Goal: Task Accomplishment & Management: Use online tool/utility

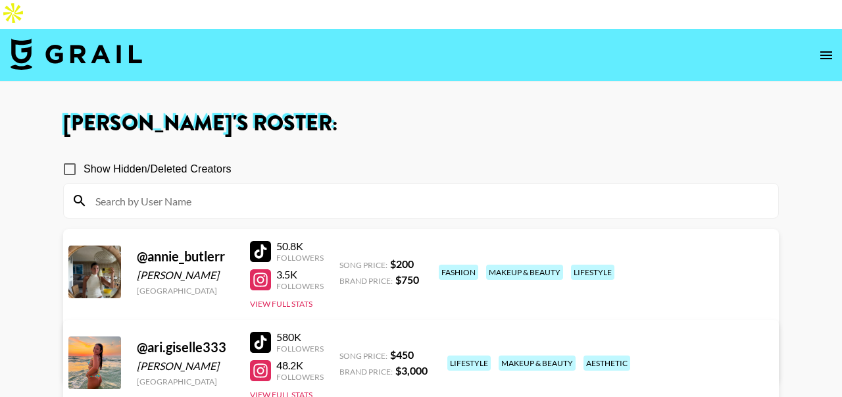
scroll to position [538, 0]
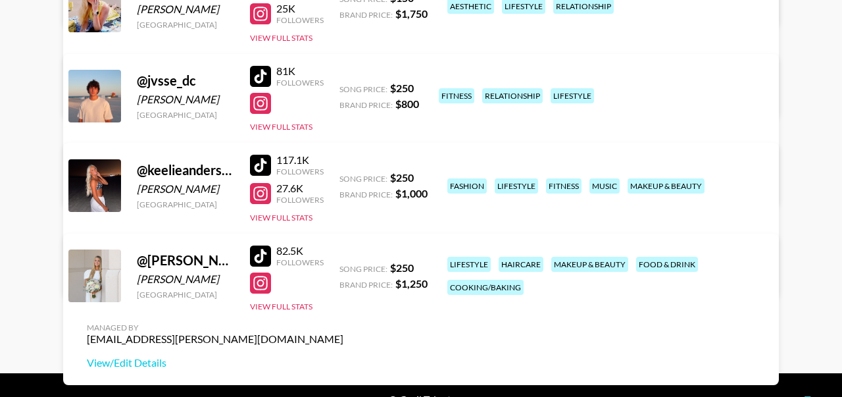
click at [258, 155] on div at bounding box center [260, 165] width 21 height 21
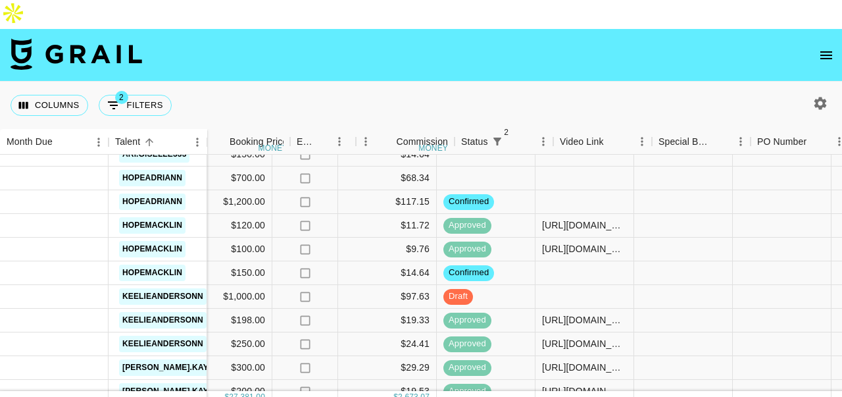
scroll to position [940, 508]
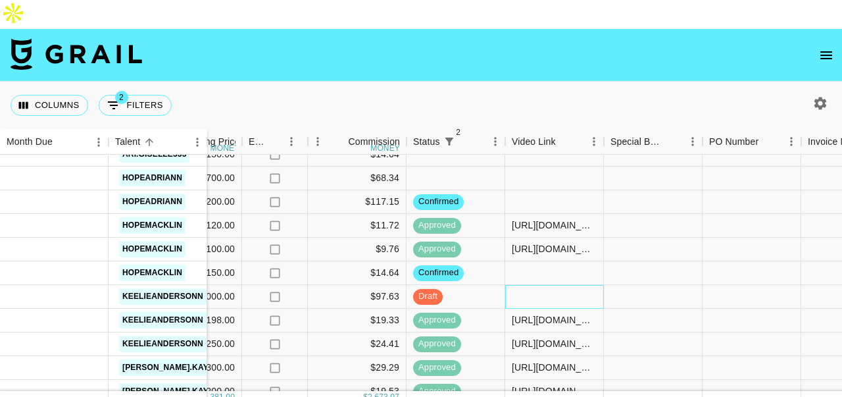
click at [528, 285] on div at bounding box center [554, 297] width 99 height 24
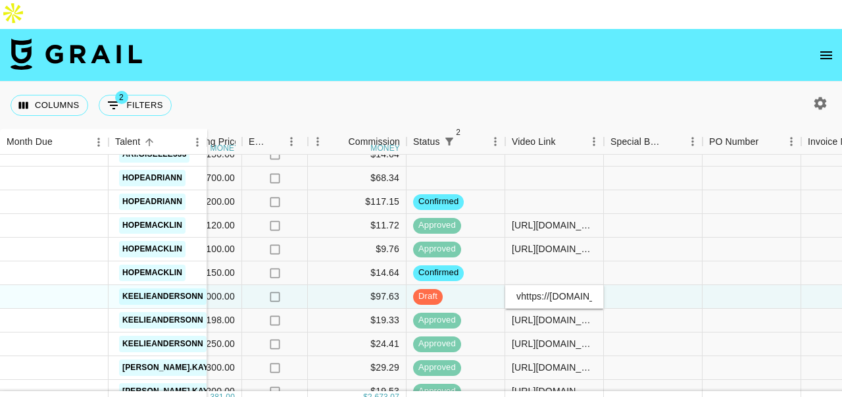
scroll to position [0, 539]
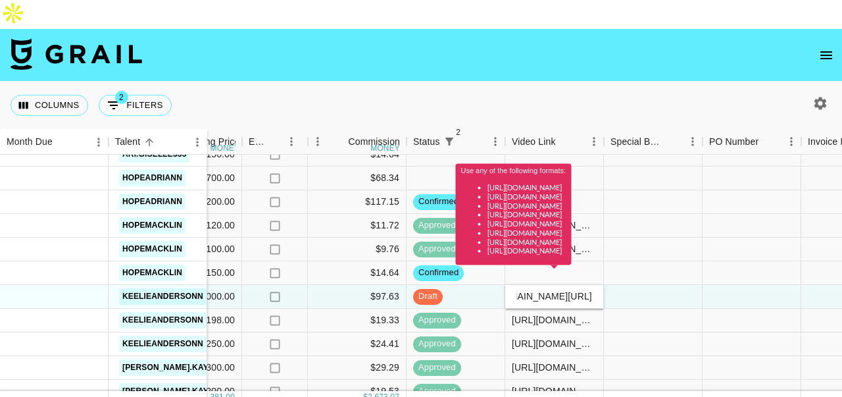
type input "vhttps://[DOMAIN_NAME][URL]"
click at [625, 285] on div at bounding box center [653, 297] width 99 height 24
click at [521, 266] on div "Use any of the following formats: https://www.tiktok.com/@user/video/1234567 ht…" at bounding box center [514, 219] width 116 height 110
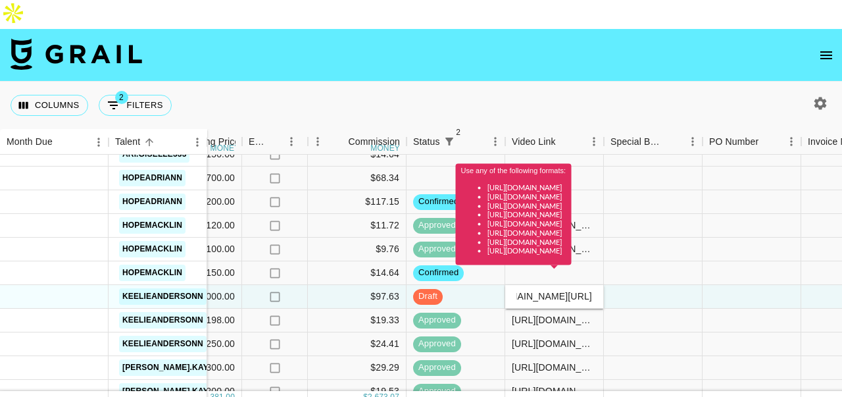
click at [521, 266] on div "Use any of the following formats: https://www.tiktok.com/@user/video/1234567 ht…" at bounding box center [514, 219] width 116 height 110
click at [532, 272] on div "Use any of the following formats: https://www.tiktok.com/@user/video/1234567 ht…" at bounding box center [514, 219] width 116 height 110
click at [540, 270] on div "Use any of the following formats: https://www.tiktok.com/@user/video/1234567 ht…" at bounding box center [514, 219] width 116 height 110
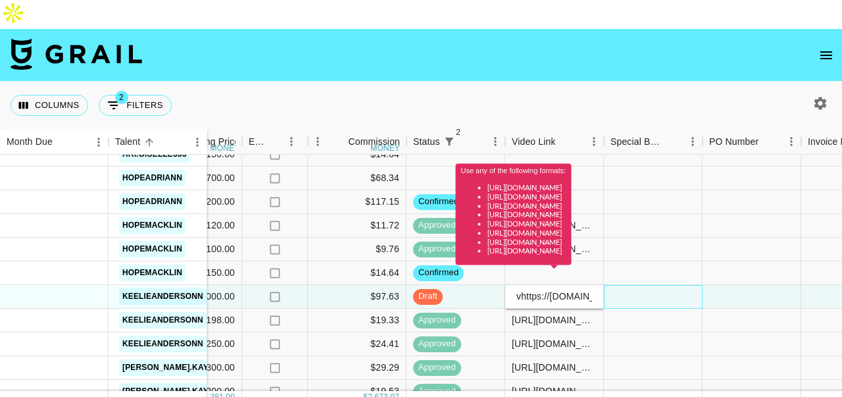
click at [700, 285] on div at bounding box center [653, 297] width 99 height 24
click at [571, 267] on div "Use any of the following formats: https://www.tiktok.com/@user/video/1234567 ht…" at bounding box center [514, 219] width 116 height 110
click at [571, 270] on div "Use any of the following formats: https://www.tiktok.com/@user/video/1234567 ht…" at bounding box center [514, 219] width 116 height 110
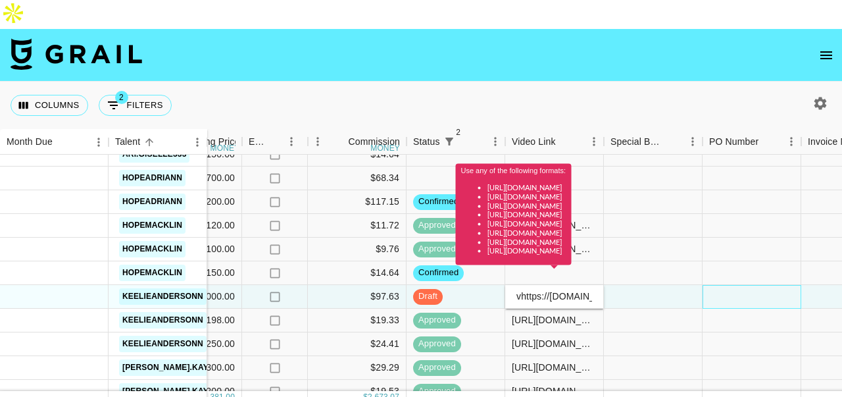
click at [704, 285] on div at bounding box center [751, 297] width 99 height 24
click at [521, 269] on div "Use any of the following formats: https://www.tiktok.com/@user/video/1234567 ht…" at bounding box center [514, 219] width 116 height 110
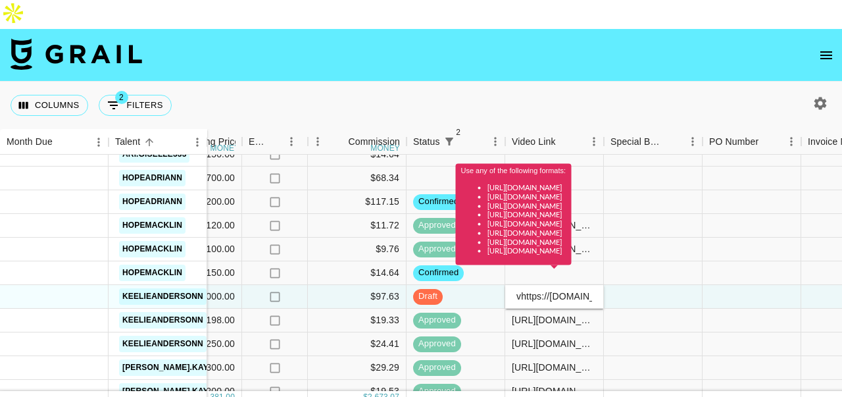
click at [533, 271] on div "Use any of the following formats: https://www.tiktok.com/@user/video/1234567 ht…" at bounding box center [514, 219] width 116 height 110
click at [831, 237] on div at bounding box center [850, 249] width 99 height 24
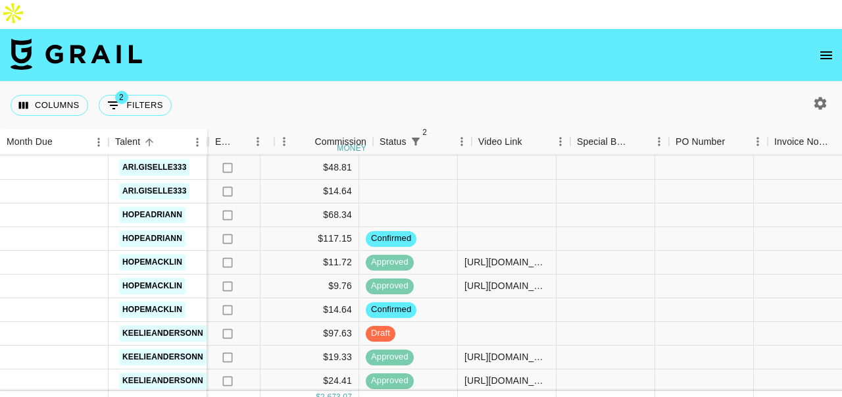
scroll to position [904, 539]
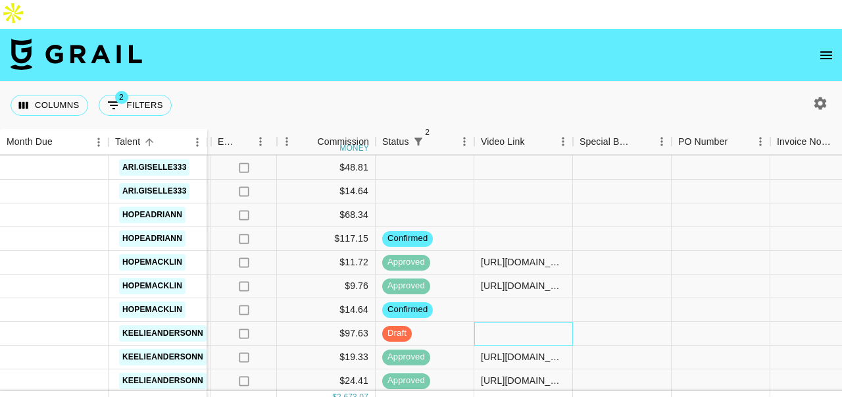
click at [518, 322] on div at bounding box center [523, 334] width 99 height 24
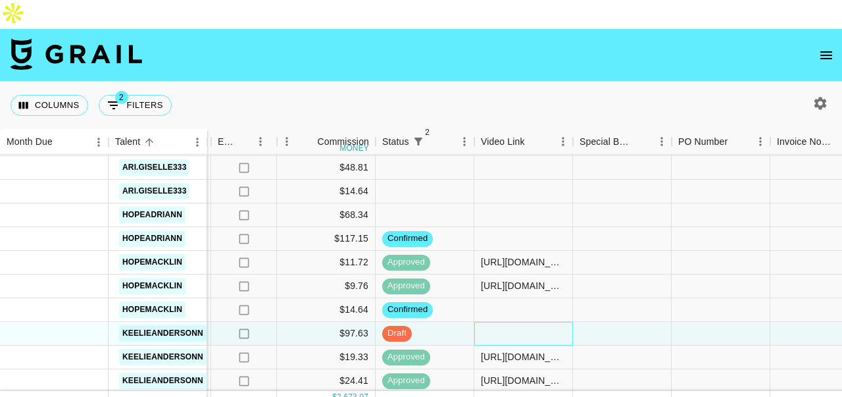
drag, startPoint x: 518, startPoint y: 304, endPoint x: 480, endPoint y: 302, distance: 37.6
click at [480, 322] on div at bounding box center [523, 334] width 99 height 24
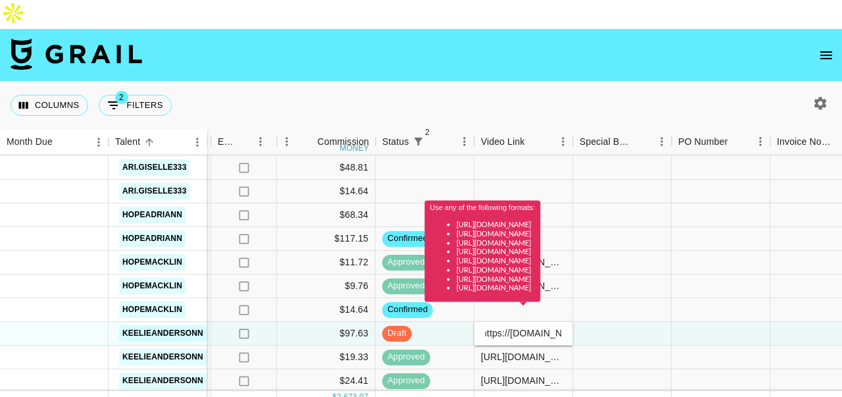
scroll to position [0, 0]
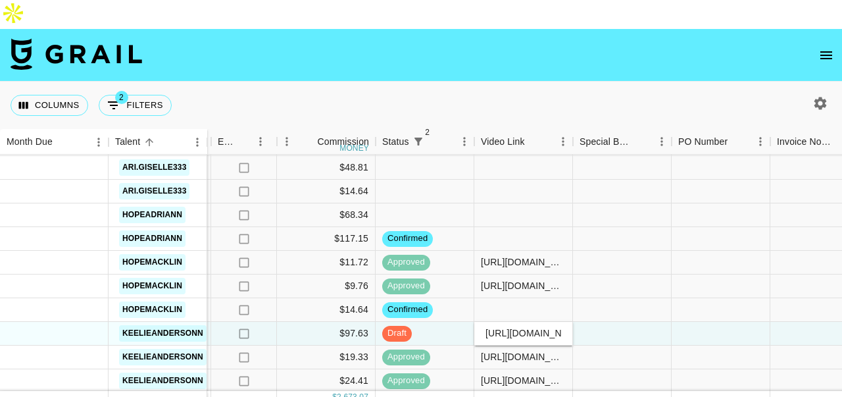
type input "[URL][DOMAIN_NAME]"
click at [644, 322] on div at bounding box center [622, 334] width 99 height 24
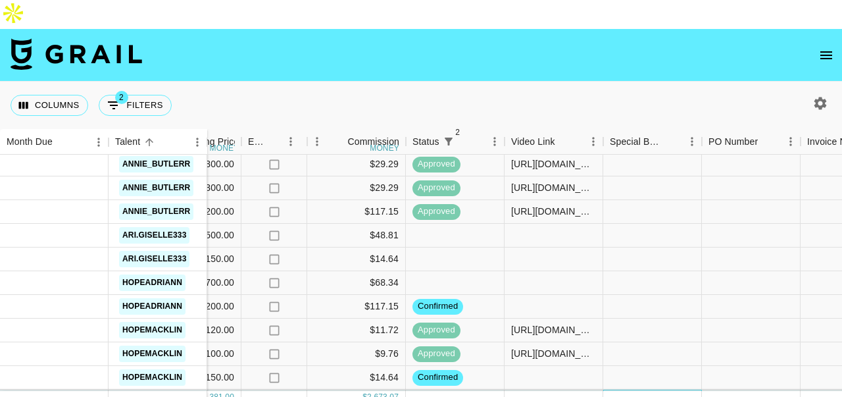
scroll to position [836, 1111]
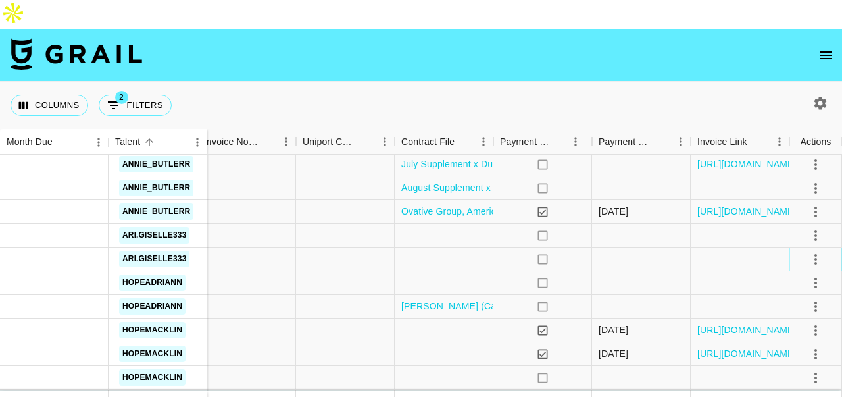
click at [819, 251] on icon "select merge strategy" at bounding box center [816, 259] width 16 height 16
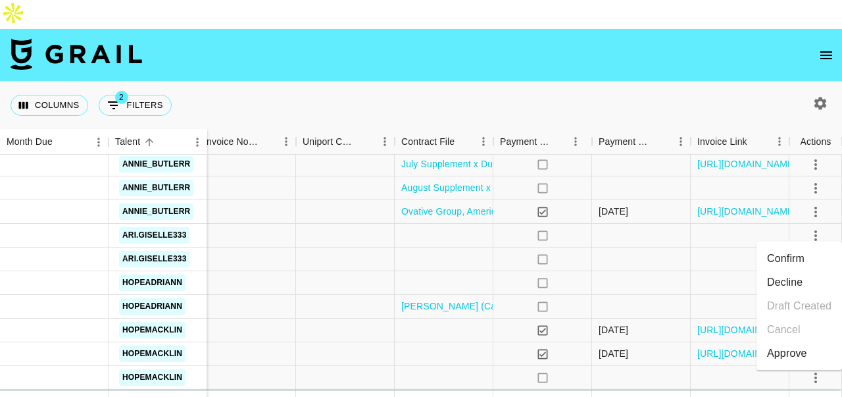
click at [805, 252] on li "Confirm" at bounding box center [798, 259] width 85 height 24
click at [800, 299] on li "Draft Created" at bounding box center [798, 306] width 85 height 24
click at [687, 247] on div at bounding box center [641, 259] width 99 height 24
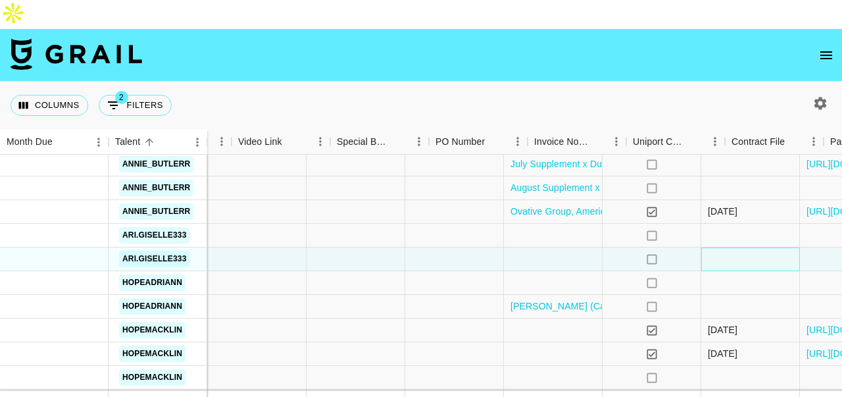
scroll to position [836, 1028]
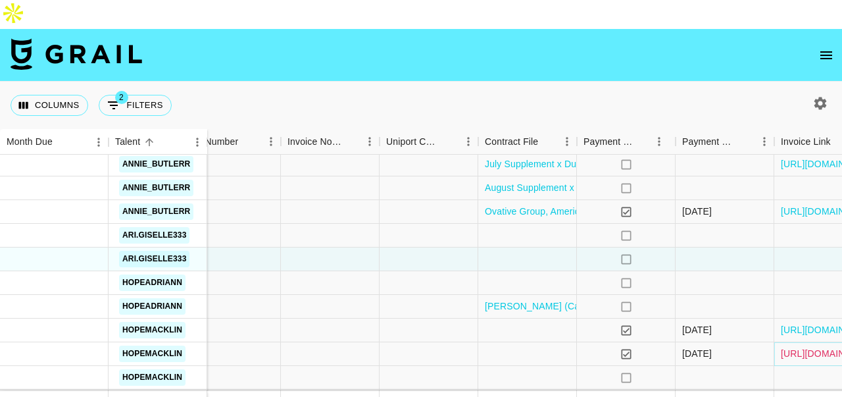
click at [810, 347] on link "[URL][DOMAIN_NAME]" at bounding box center [830, 353] width 99 height 13
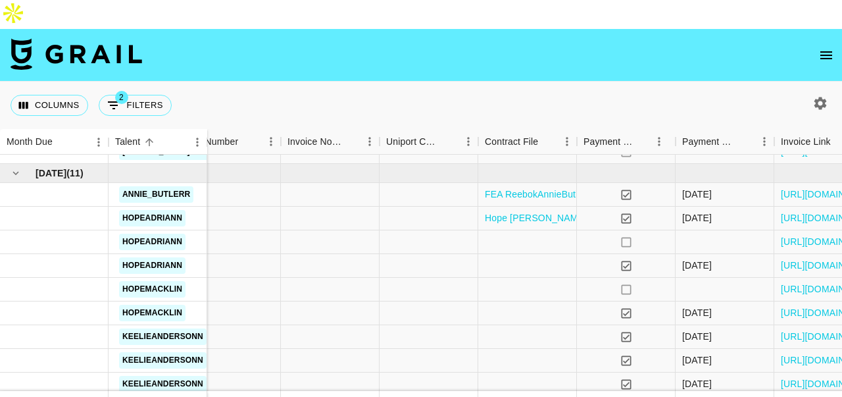
scroll to position [499, 1028]
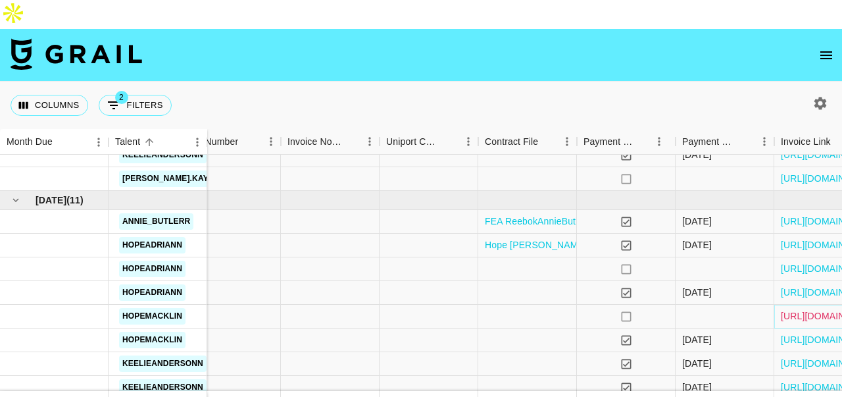
click at [807, 309] on link "[URL][DOMAIN_NAME]" at bounding box center [830, 315] width 99 height 13
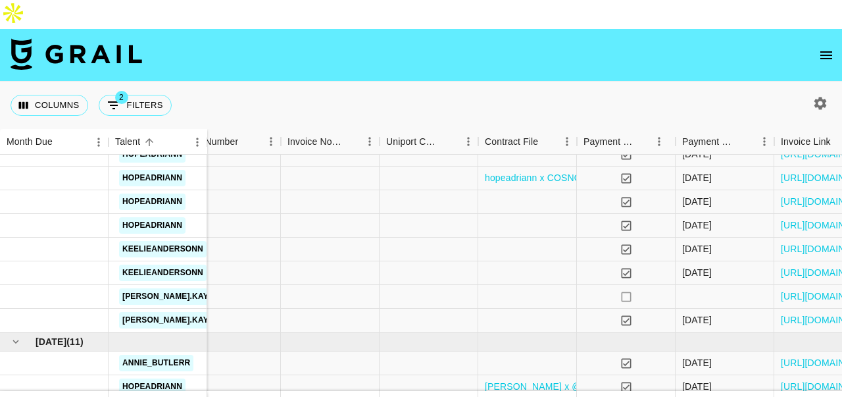
scroll to position [77, 1028]
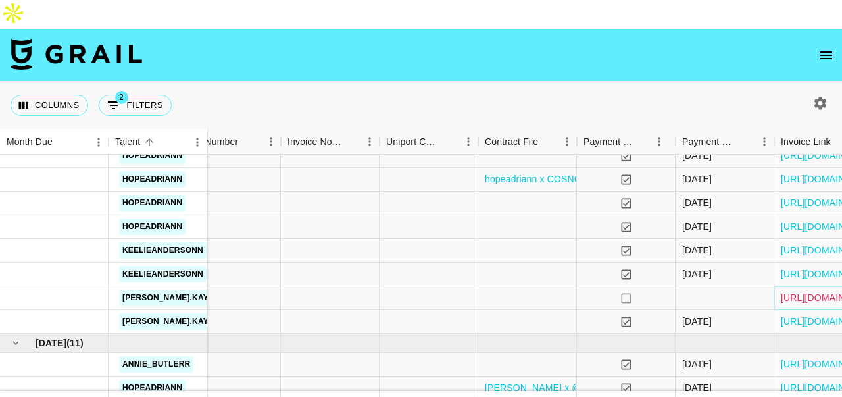
click at [792, 291] on link "[URL][DOMAIN_NAME]" at bounding box center [830, 297] width 99 height 13
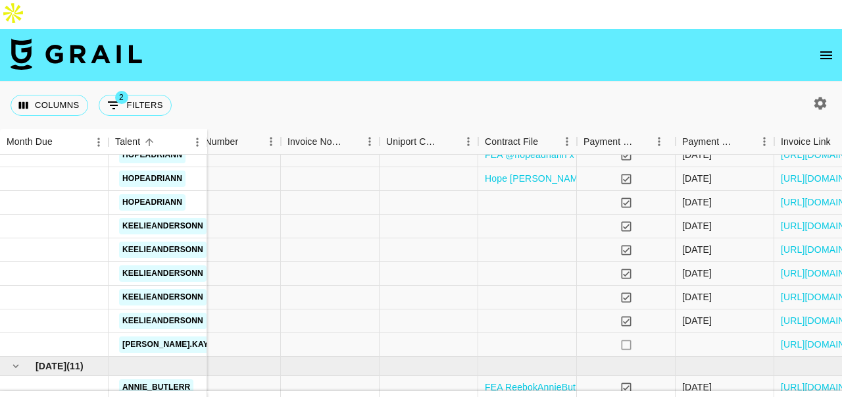
scroll to position [339, 1028]
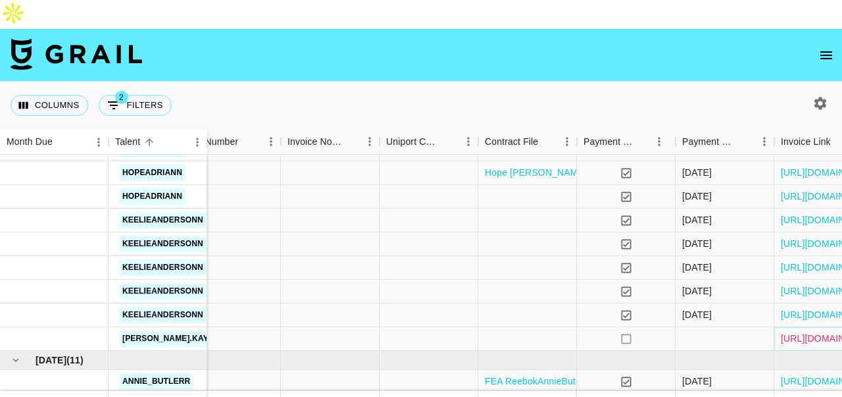
click at [810, 331] on link "[URL][DOMAIN_NAME]" at bounding box center [830, 337] width 99 height 13
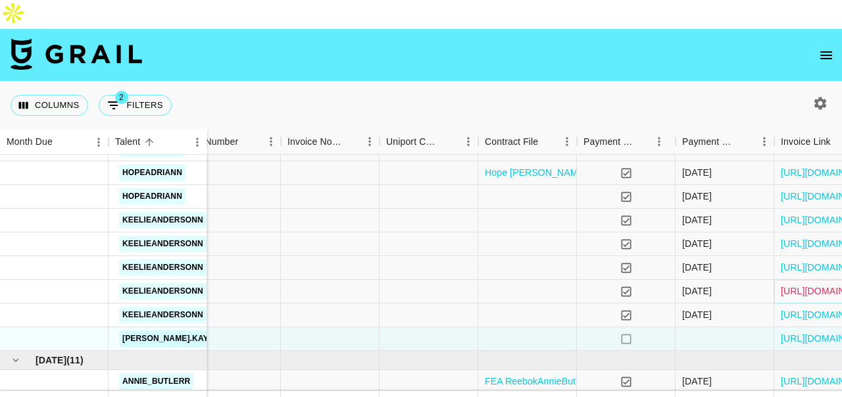
click at [796, 284] on link "[URL][DOMAIN_NAME]" at bounding box center [830, 290] width 99 height 13
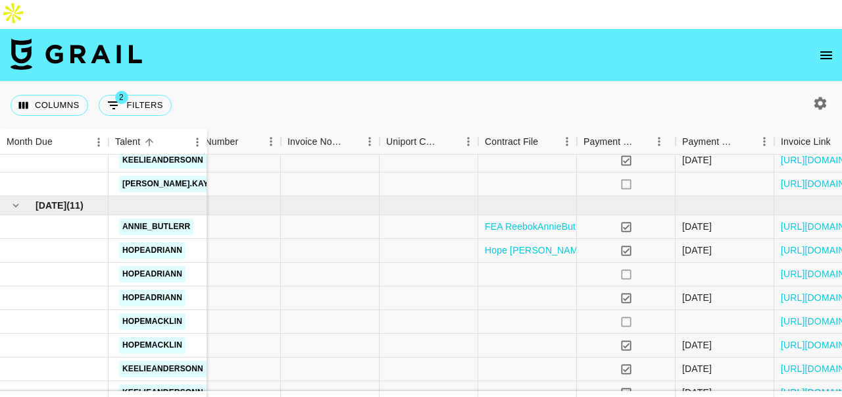
scroll to position [500, 1028]
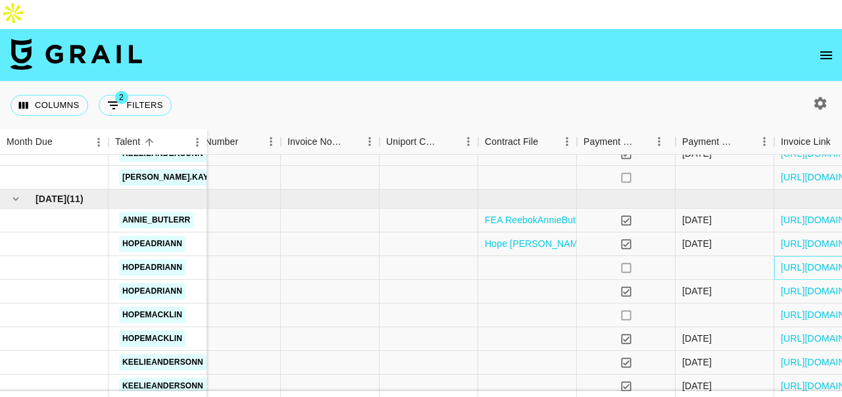
click at [811, 256] on div "[URL][DOMAIN_NAME]" at bounding box center [823, 268] width 99 height 24
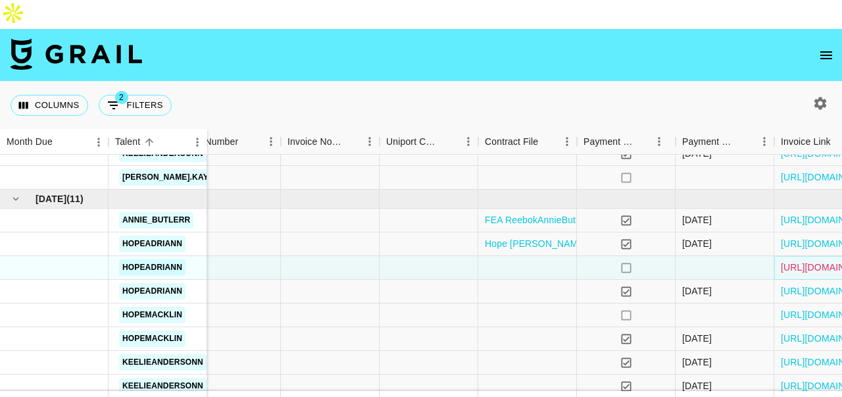
click at [811, 260] on link "[URL][DOMAIN_NAME]" at bounding box center [830, 266] width 99 height 13
click at [814, 308] on link "[URL][DOMAIN_NAME]" at bounding box center [830, 314] width 99 height 13
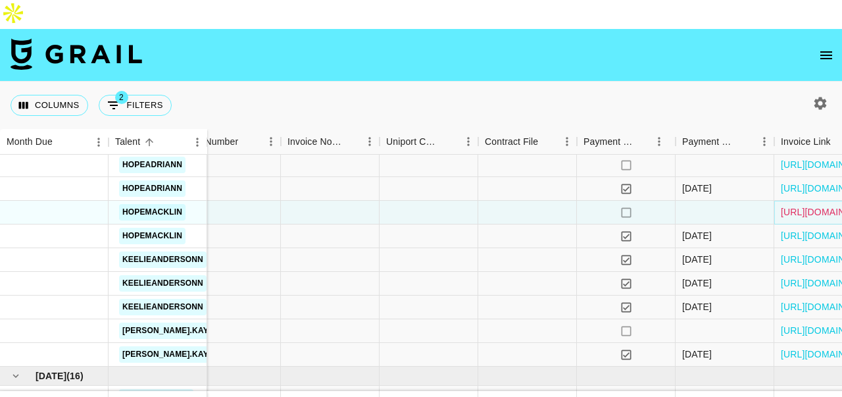
scroll to position [659, 1028]
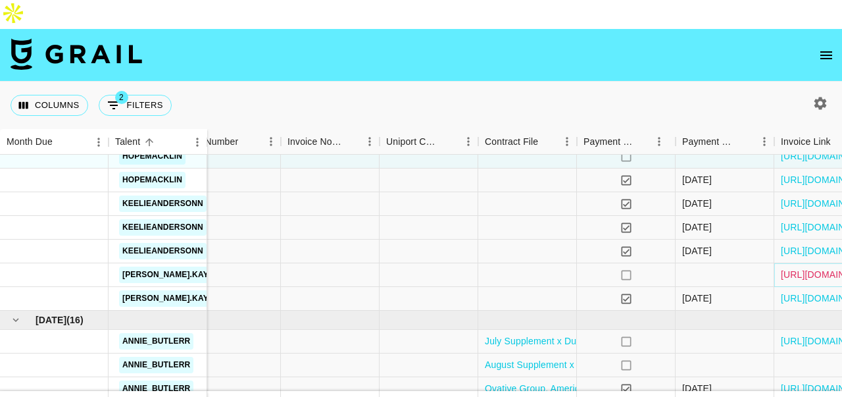
click at [818, 268] on link "[URL][DOMAIN_NAME]" at bounding box center [830, 274] width 99 height 13
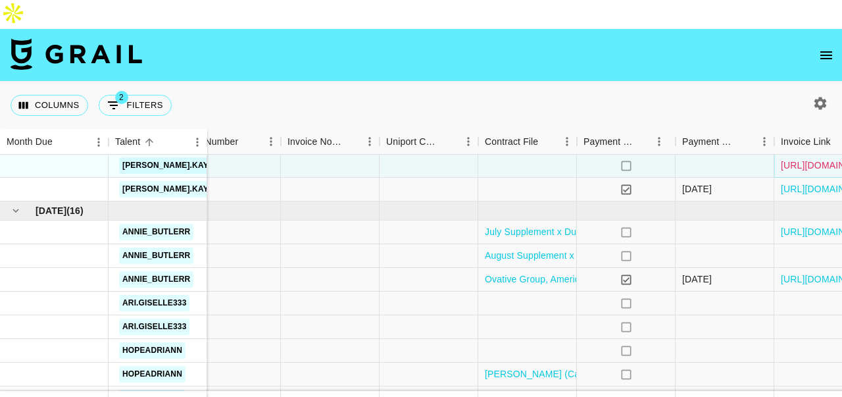
scroll to position [779, 1028]
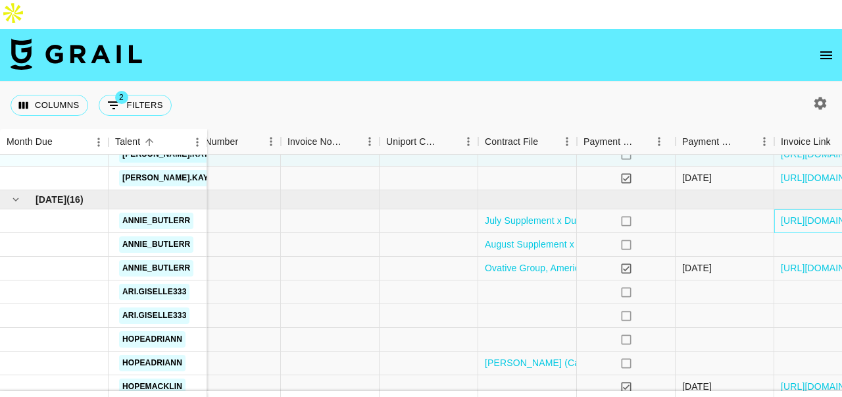
click at [808, 209] on div "[URL][DOMAIN_NAME]" at bounding box center [823, 221] width 99 height 24
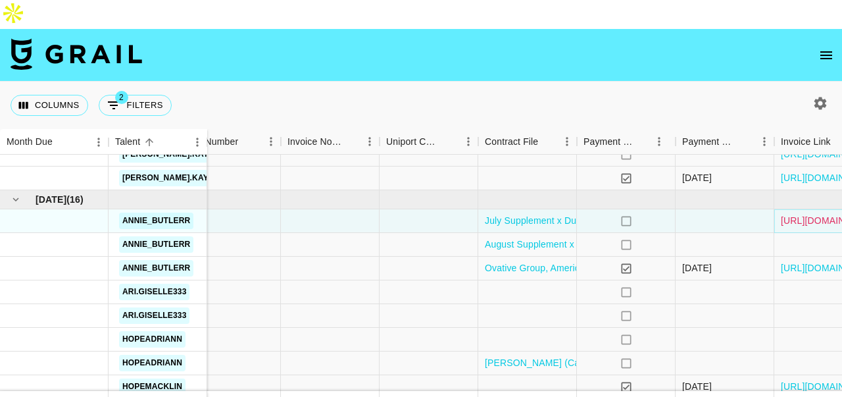
click at [806, 214] on link "[URL][DOMAIN_NAME]" at bounding box center [830, 220] width 99 height 13
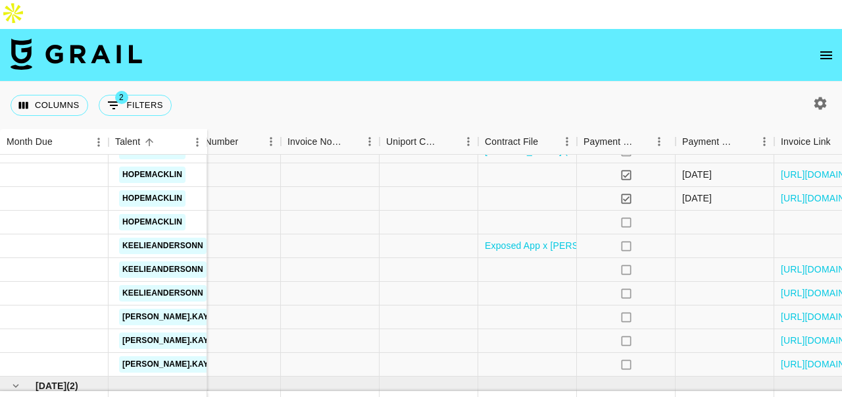
scroll to position [996, 1028]
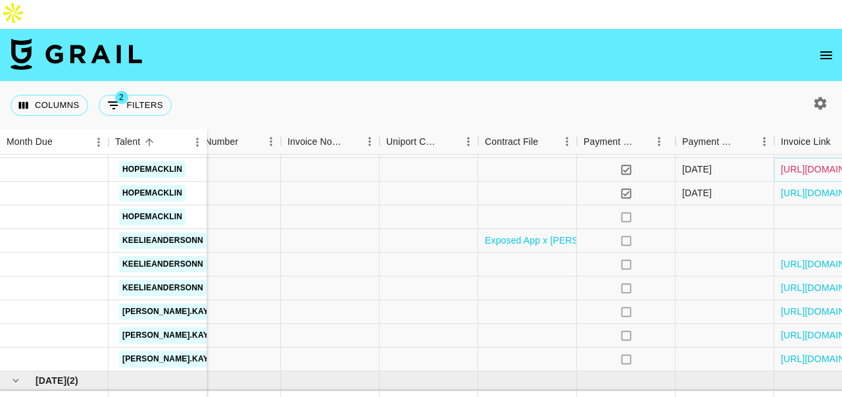
click at [789, 162] on link "[URL][DOMAIN_NAME]" at bounding box center [830, 168] width 99 height 13
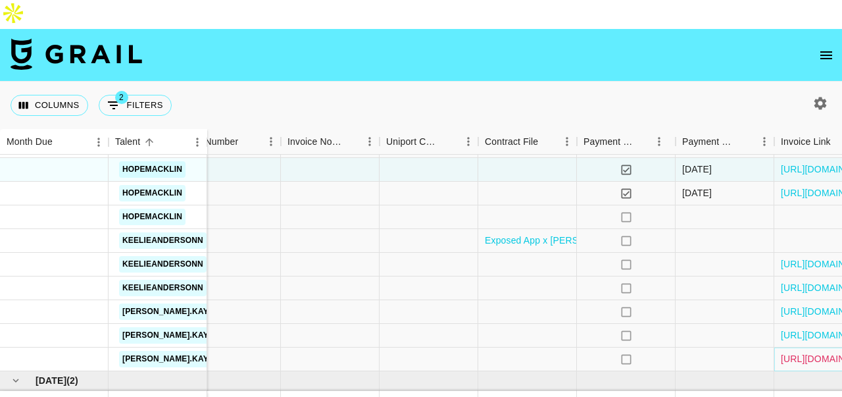
click at [804, 352] on link "[URL][DOMAIN_NAME]" at bounding box center [830, 358] width 99 height 13
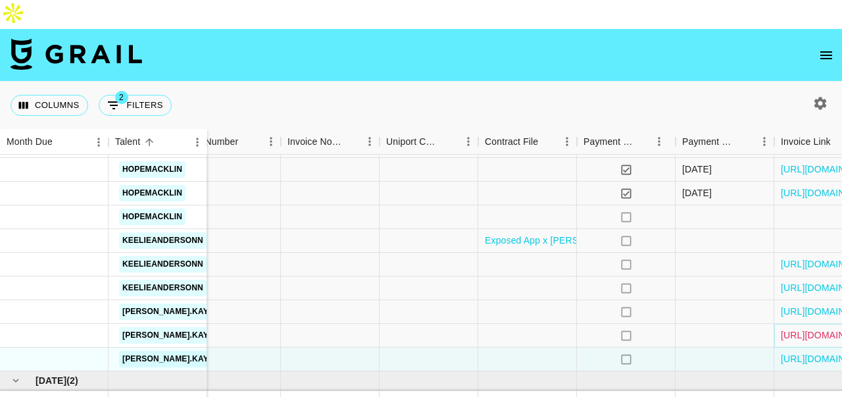
click at [796, 328] on link "[URL][DOMAIN_NAME]" at bounding box center [830, 334] width 99 height 13
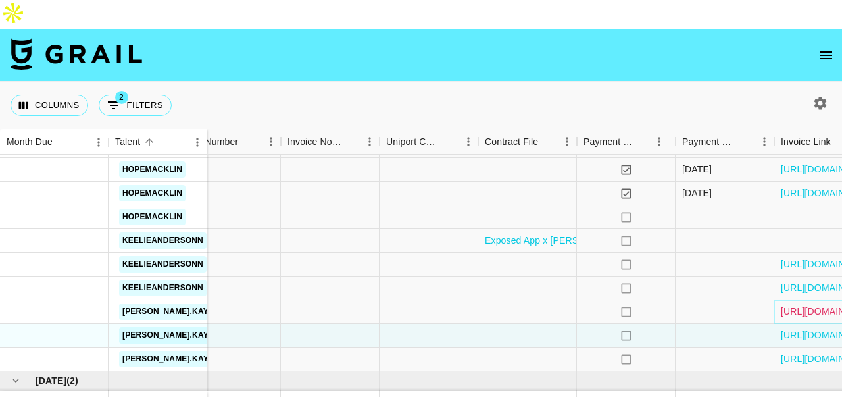
click at [800, 304] on link "[URL][DOMAIN_NAME]" at bounding box center [830, 310] width 99 height 13
